Goal: Task Accomplishment & Management: Use online tool/utility

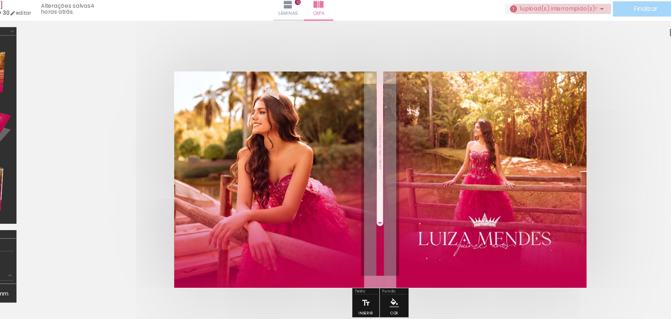
click at [513, 24] on span "upload(s) interrompido(s)!" at bounding box center [513, 25] width 62 height 7
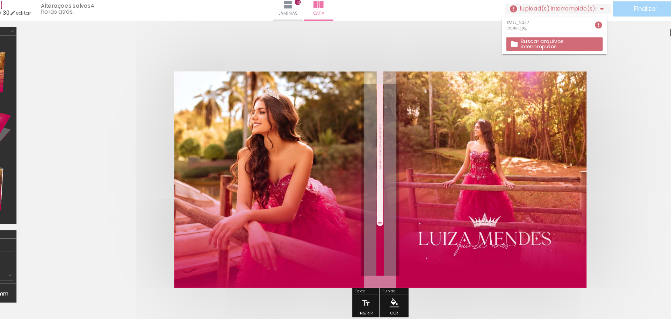
click at [0, 0] on slot "Buscar arquivos interrompidos" at bounding box center [0, 0] width 0 height 0
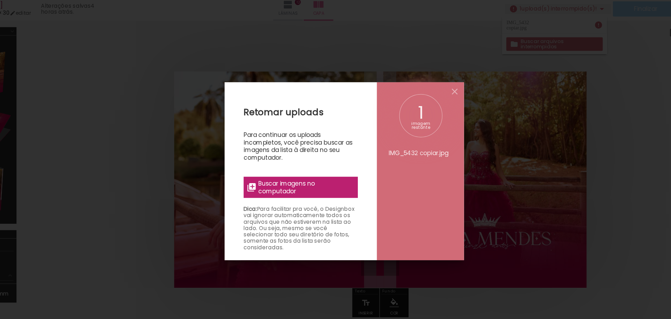
click at [304, 178] on span "Buscar imagens no computador" at bounding box center [304, 172] width 78 height 13
click at [0, 0] on input "file" at bounding box center [0, 0] width 0 height 0
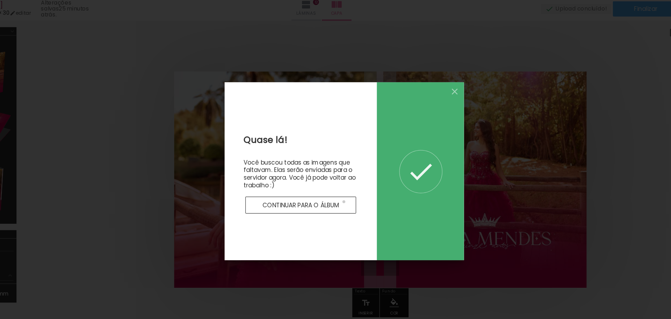
click at [335, 185] on paper-button "Continuar para o álbum" at bounding box center [300, 187] width 92 height 14
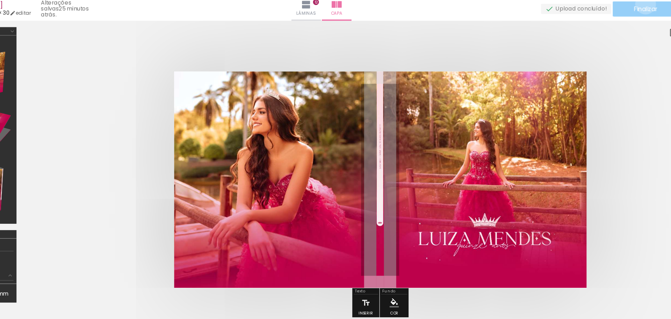
click at [582, 21] on paper-button "Finalizar" at bounding box center [585, 25] width 54 height 13
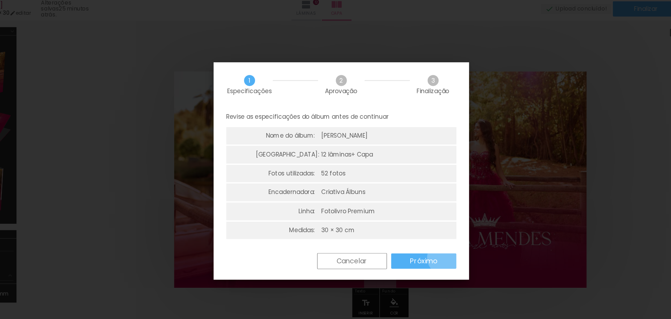
click at [419, 231] on paper-button "Próximo" at bounding box center [402, 233] width 54 height 13
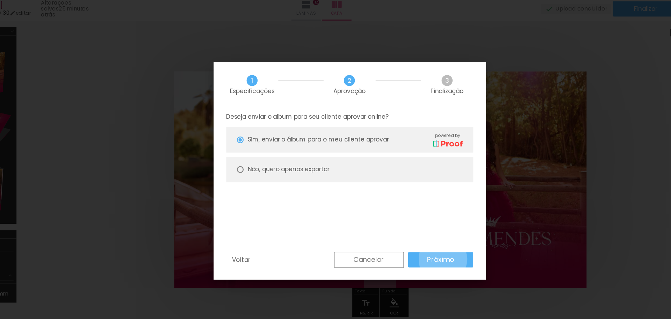
click at [0, 0] on slot "Próximo" at bounding box center [0, 0] width 0 height 0
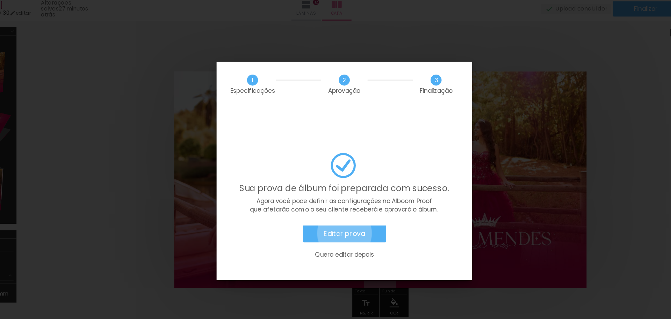
click at [0, 0] on slot "Editar prova" at bounding box center [0, 0] width 0 height 0
